Goal: Transaction & Acquisition: Purchase product/service

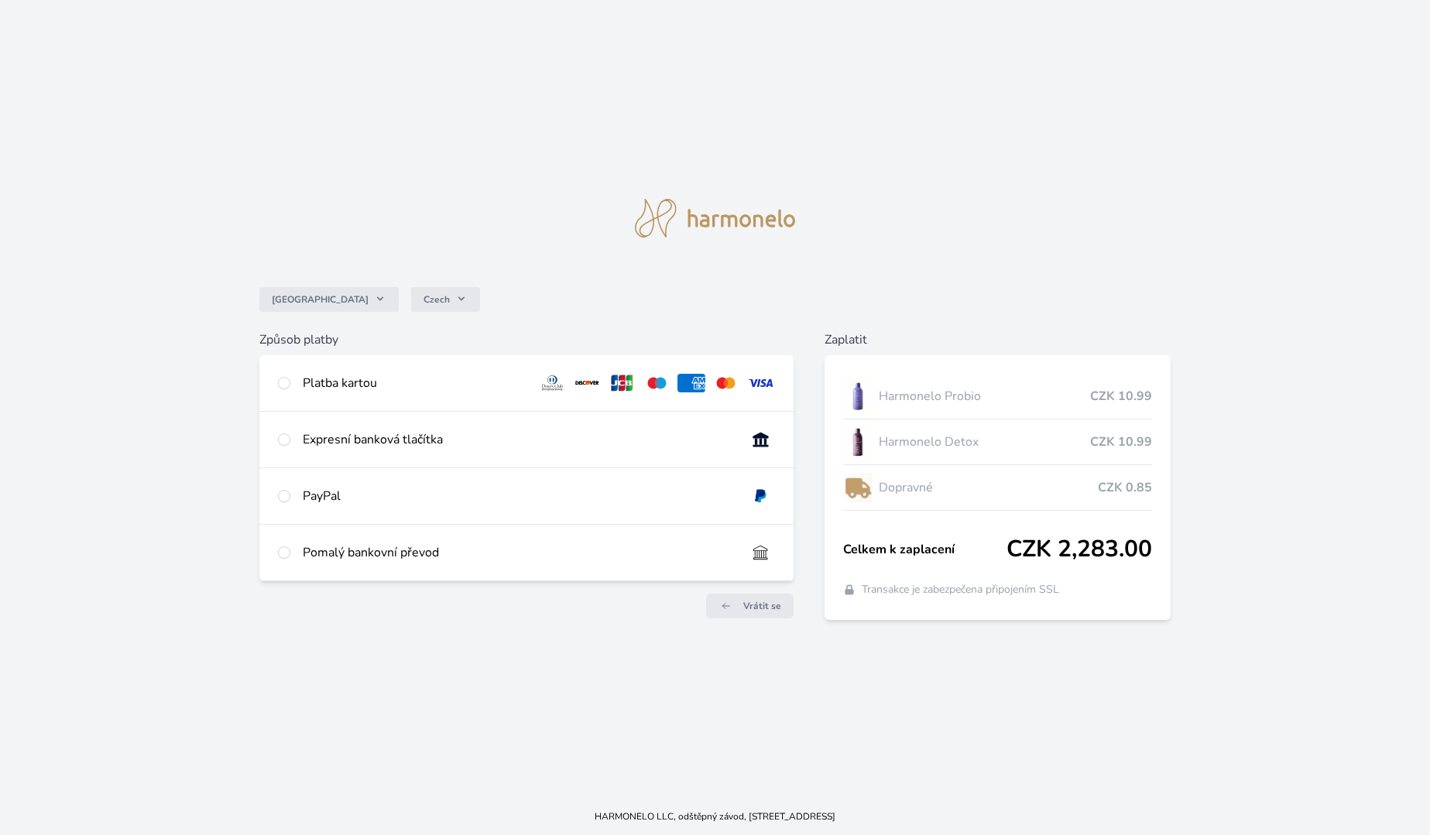
click at [450, 392] on div "Platba kartou" at bounding box center [526, 383] width 535 height 56
radio input "true"
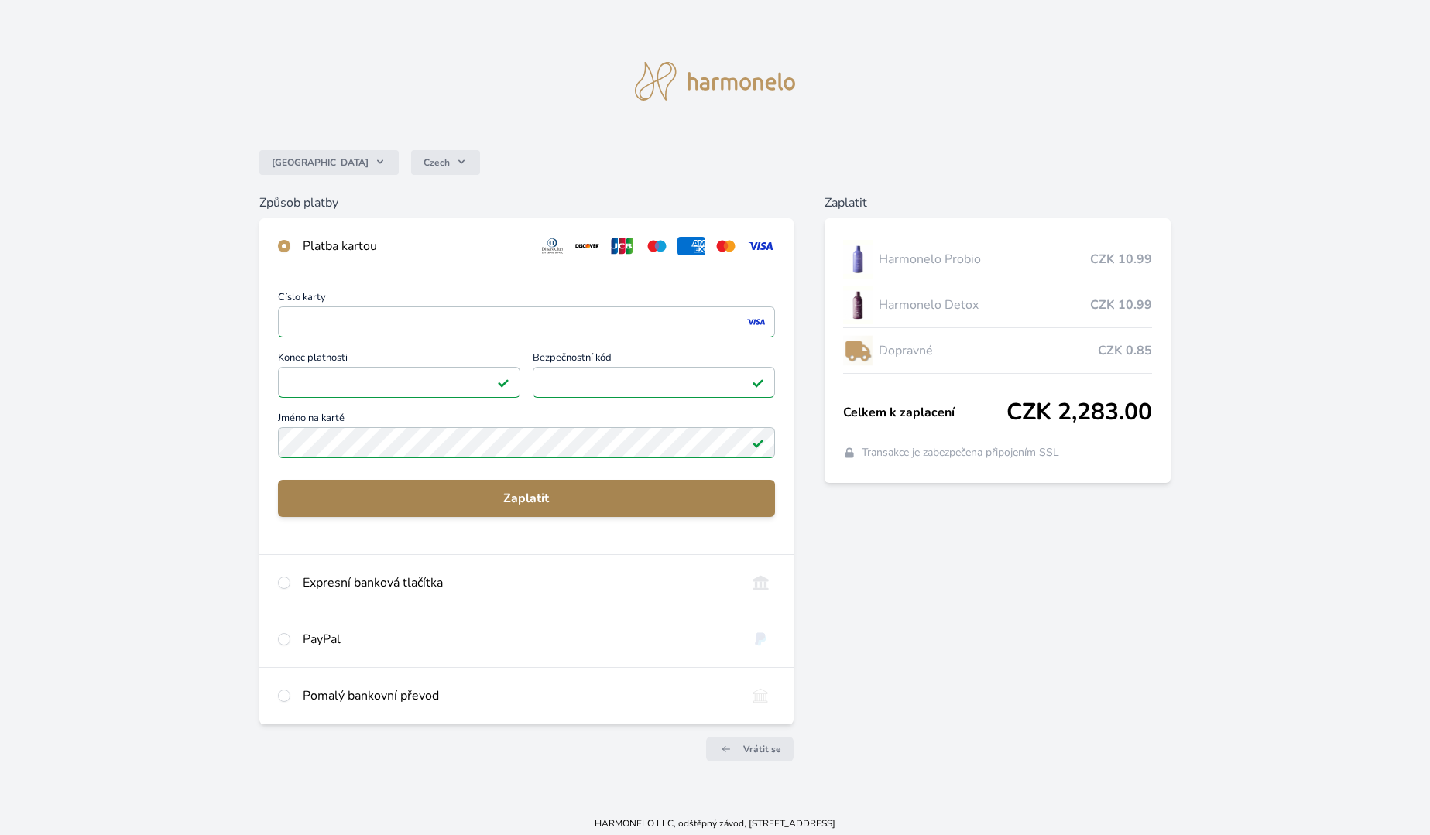
click at [571, 502] on span "Zaplatit" at bounding box center [526, 498] width 473 height 19
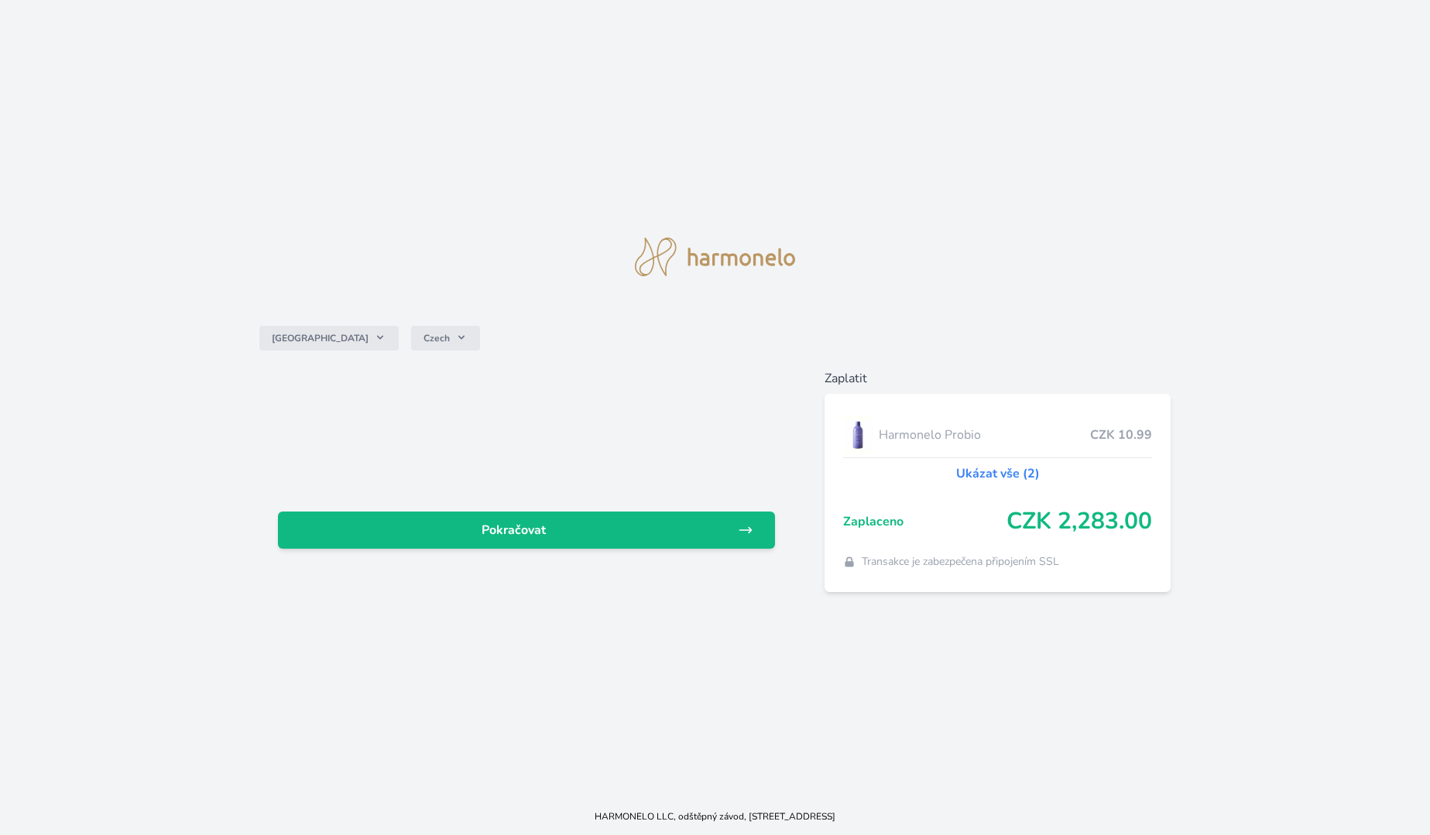
click at [605, 518] on link "Pokračovat" at bounding box center [527, 530] width 498 height 37
